Goal: Task Accomplishment & Management: Complete application form

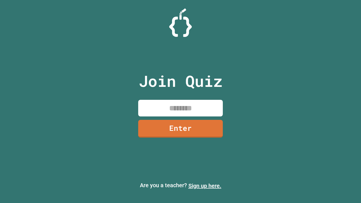
click at [205, 186] on link "Sign up here." at bounding box center [204, 186] width 33 height 7
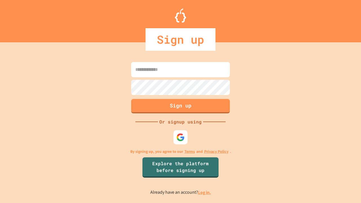
click at [205, 192] on link "Log in." at bounding box center [204, 193] width 13 height 6
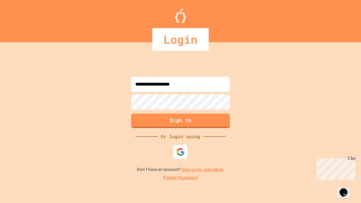
type input "**********"
